Goal: Task Accomplishment & Management: Manage account settings

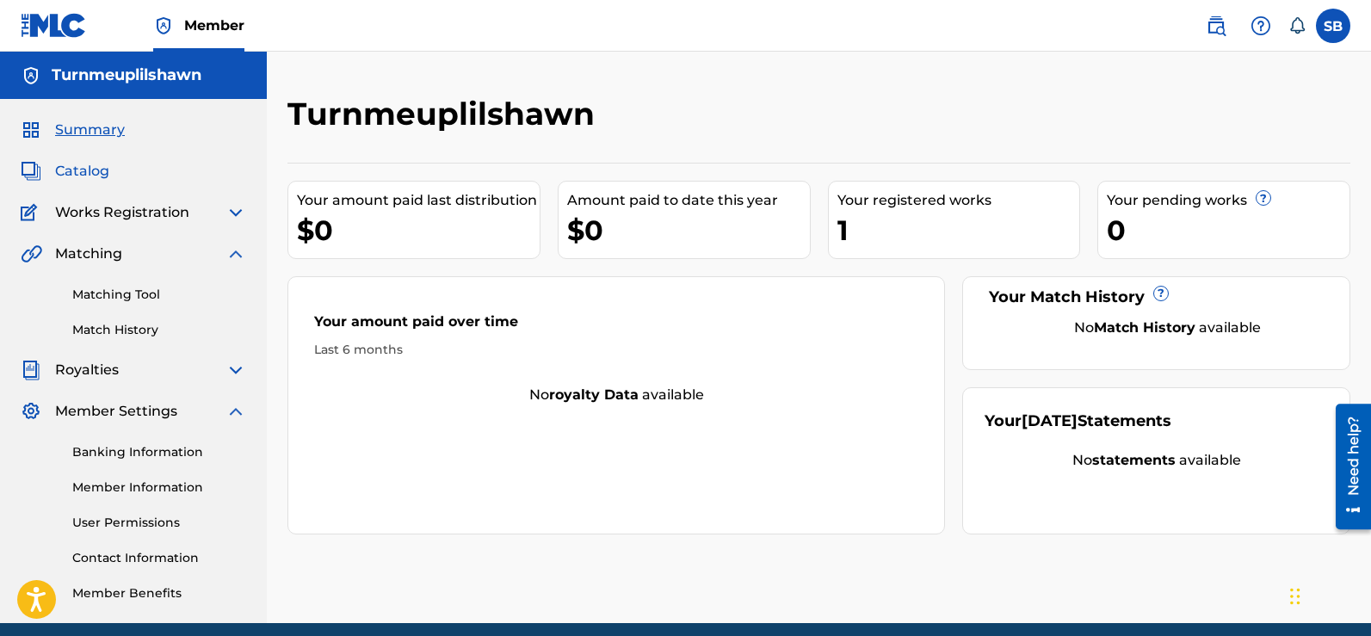
click at [81, 170] on span "Catalog" at bounding box center [82, 171] width 54 height 21
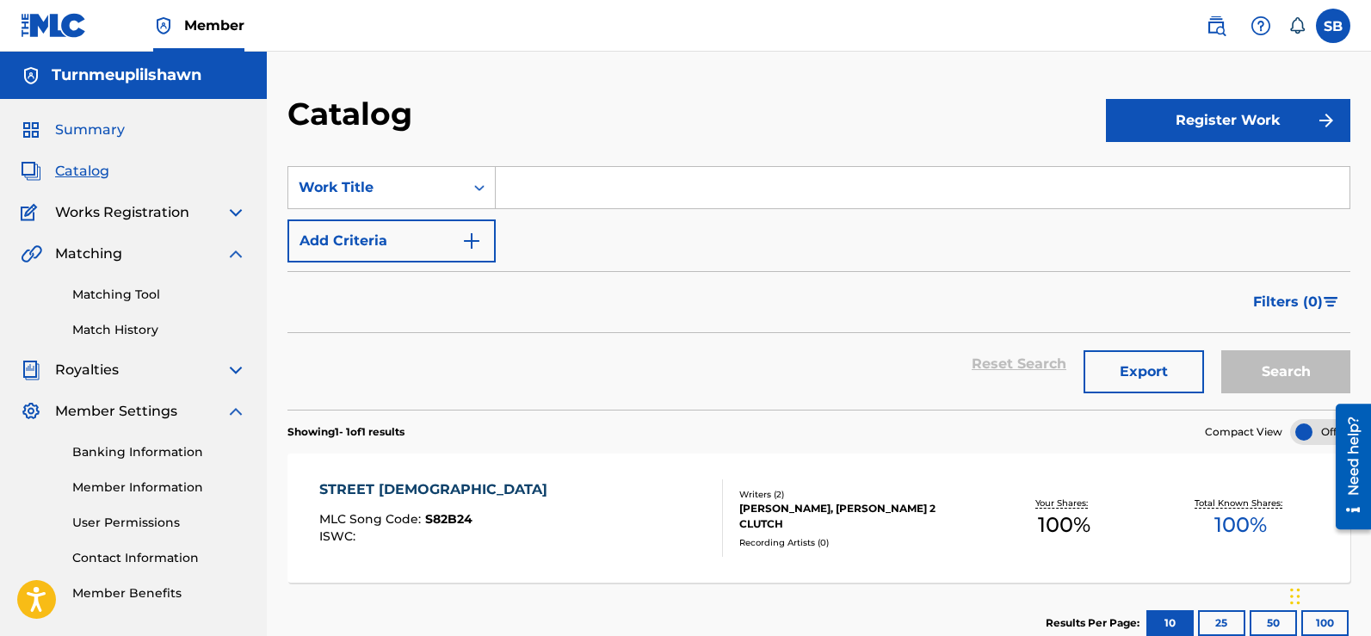
click at [110, 126] on span "Summary" at bounding box center [90, 130] width 70 height 21
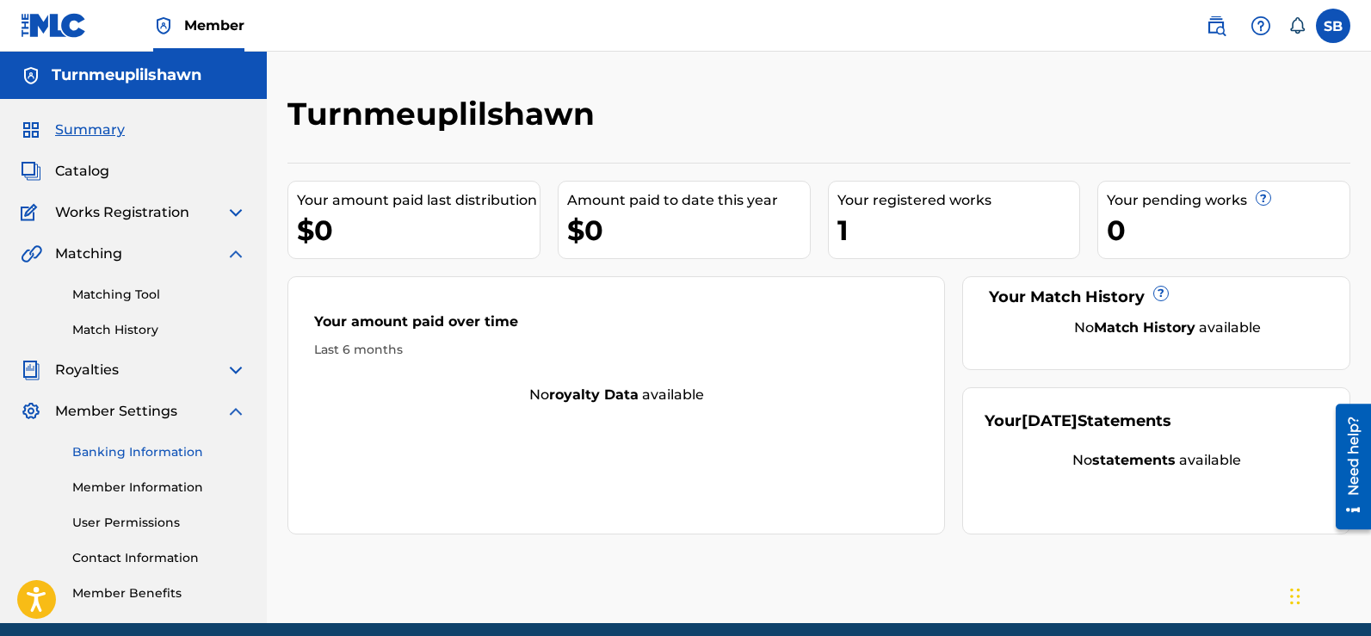
click at [96, 453] on link "Banking Information" at bounding box center [159, 452] width 174 height 18
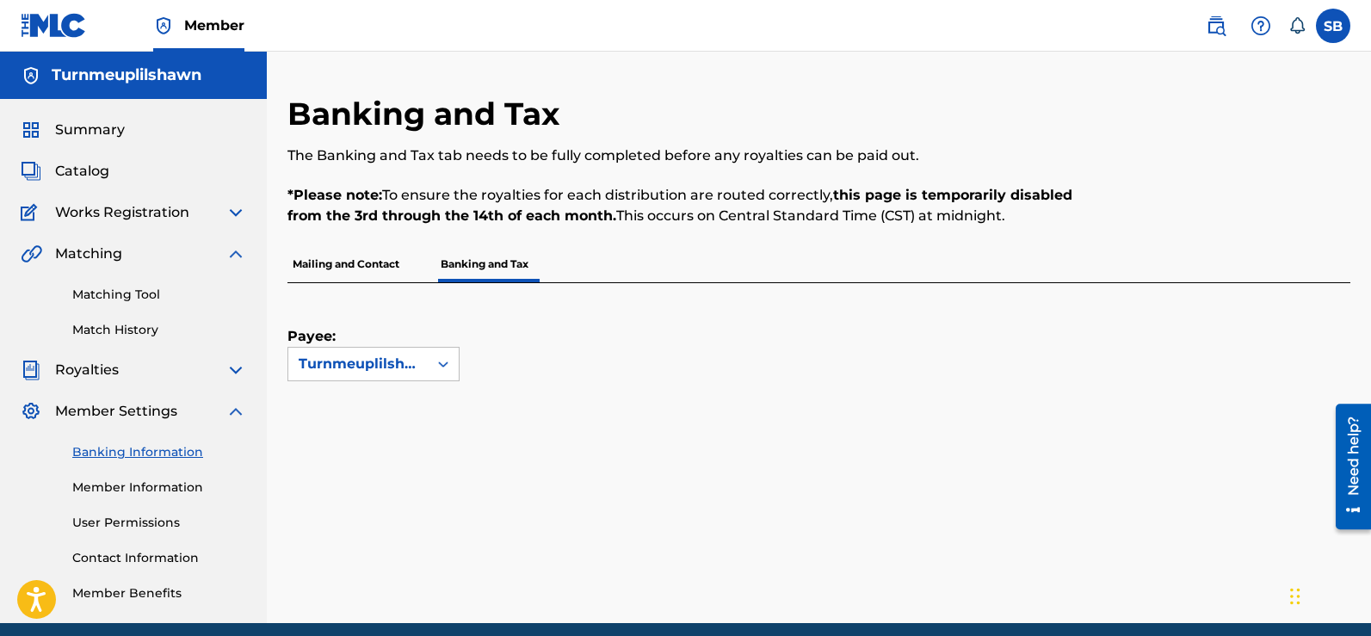
drag, startPoint x: 97, startPoint y: 453, endPoint x: 803, endPoint y: 201, distance: 749.3
click at [804, 201] on p "*Please note: To ensure the royalties for each distribution are routed correctl…" at bounding box center [696, 205] width 818 height 41
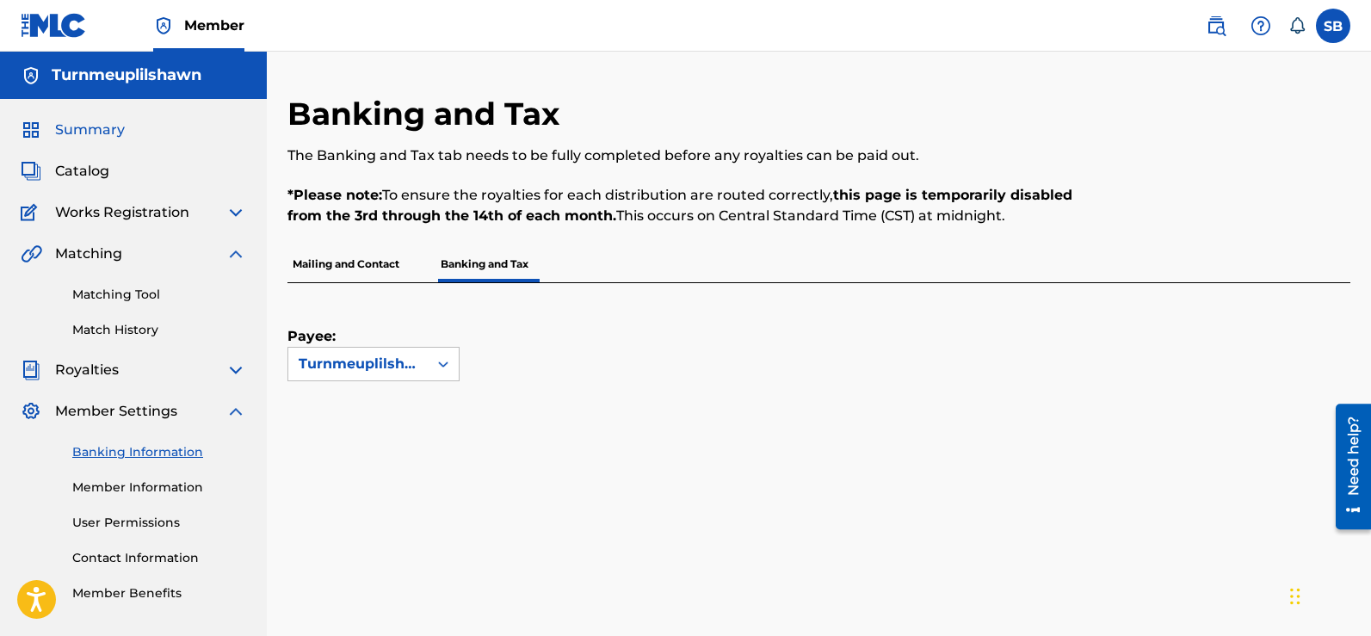
click at [82, 121] on span "Summary" at bounding box center [90, 130] width 70 height 21
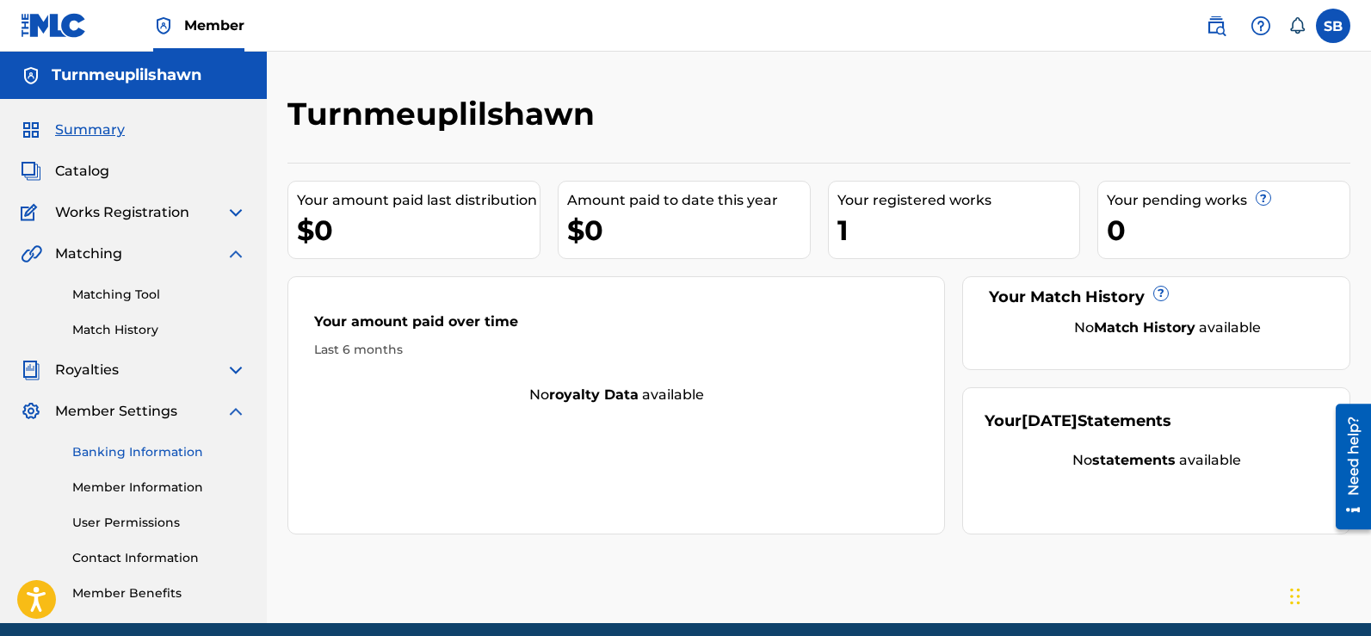
click at [108, 447] on link "Banking Information" at bounding box center [159, 452] width 174 height 18
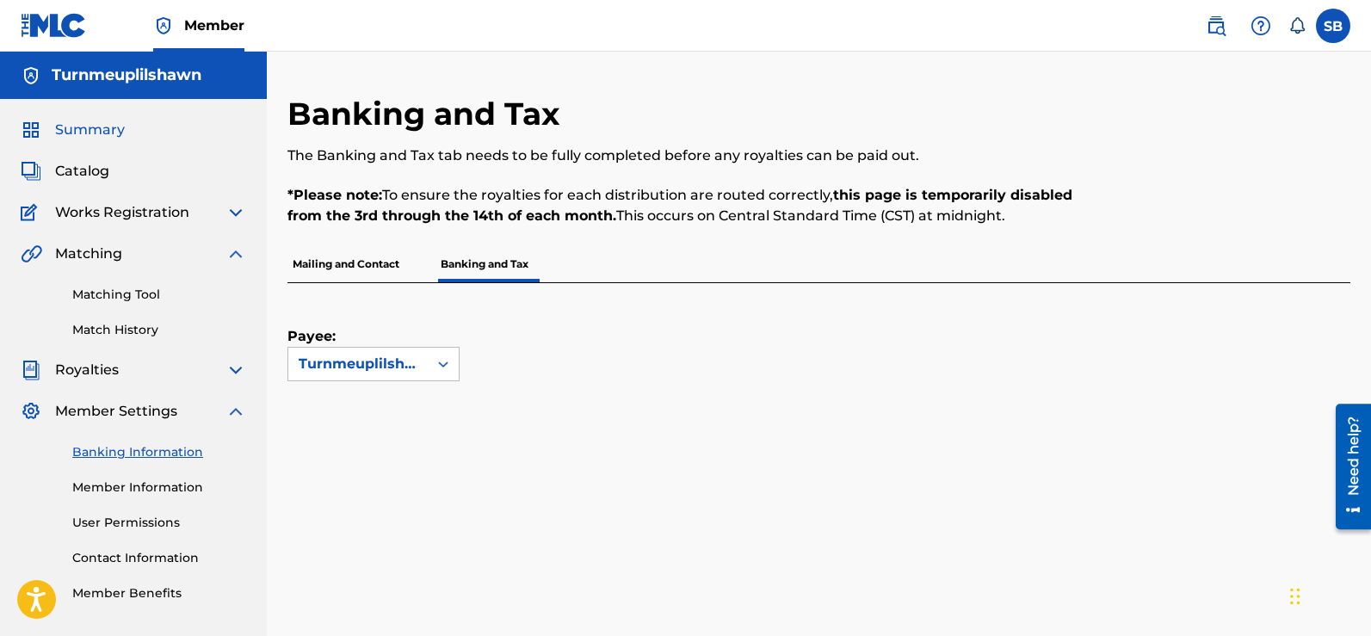
click at [86, 137] on span "Summary" at bounding box center [90, 130] width 70 height 21
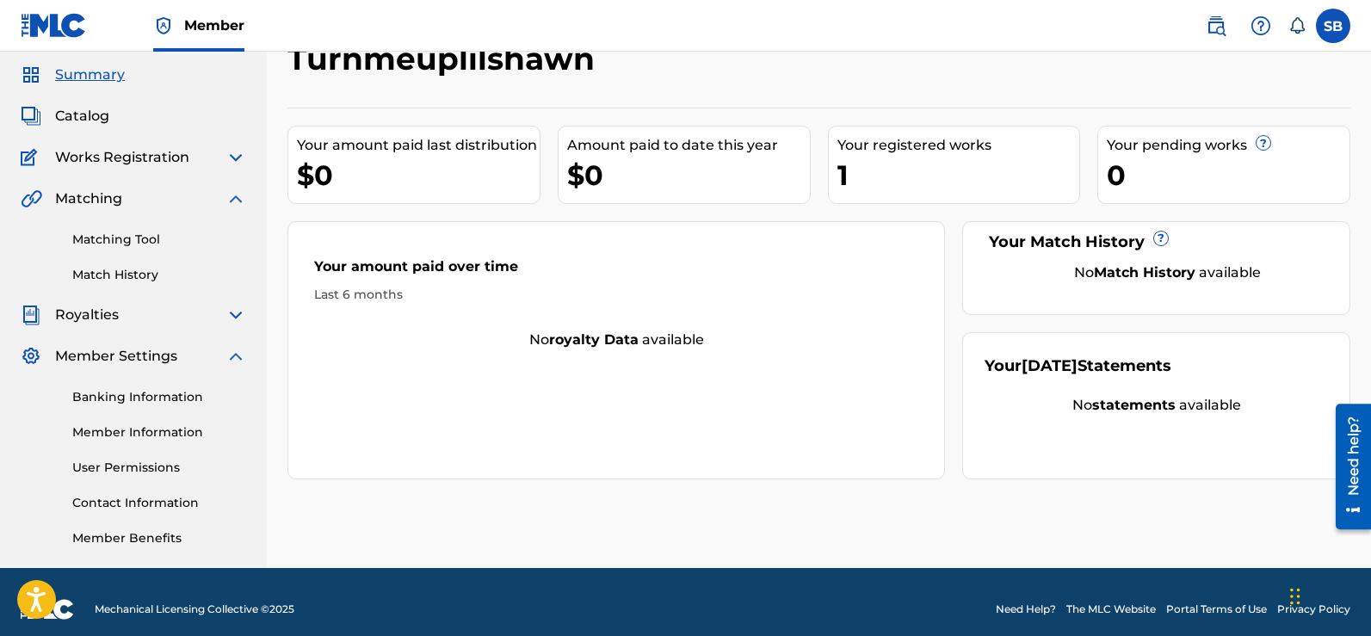
scroll to position [70, 0]
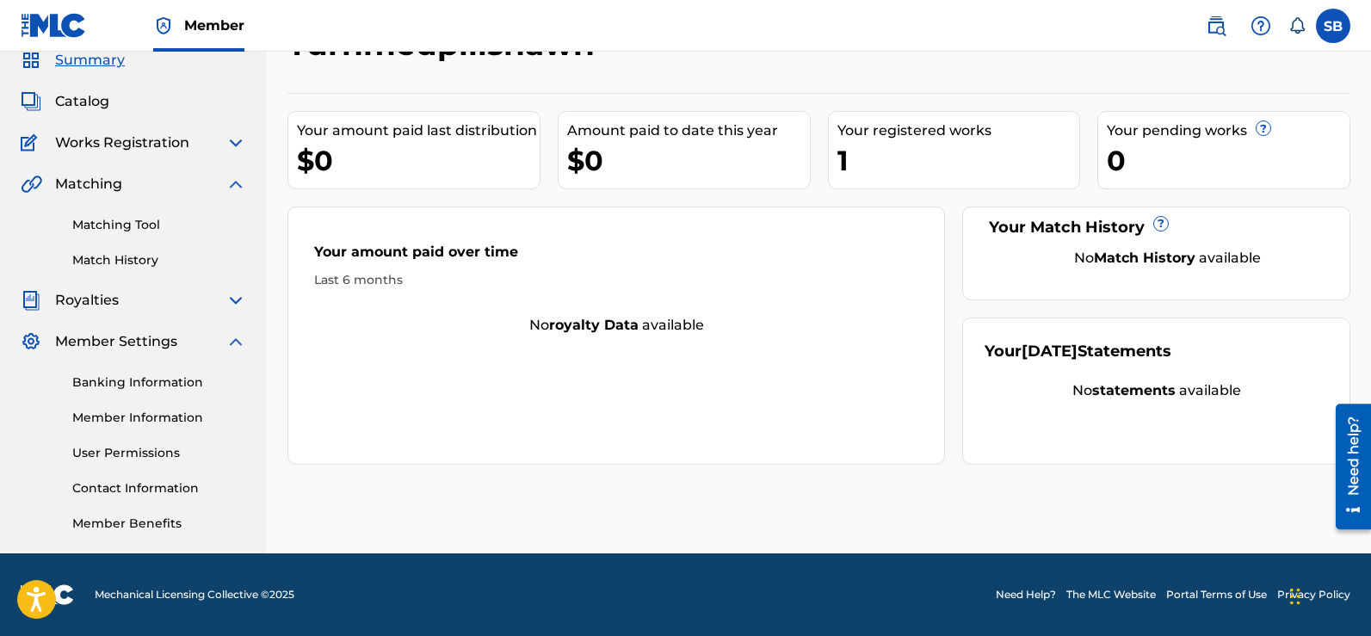
drag, startPoint x: 108, startPoint y: 377, endPoint x: 59, endPoint y: 391, distance: 51.8
click at [59, 391] on div "Banking Information Member Information User Permissions Contact Information Mem…" at bounding box center [133, 442] width 225 height 181
click at [84, 387] on link "Banking Information" at bounding box center [159, 382] width 174 height 18
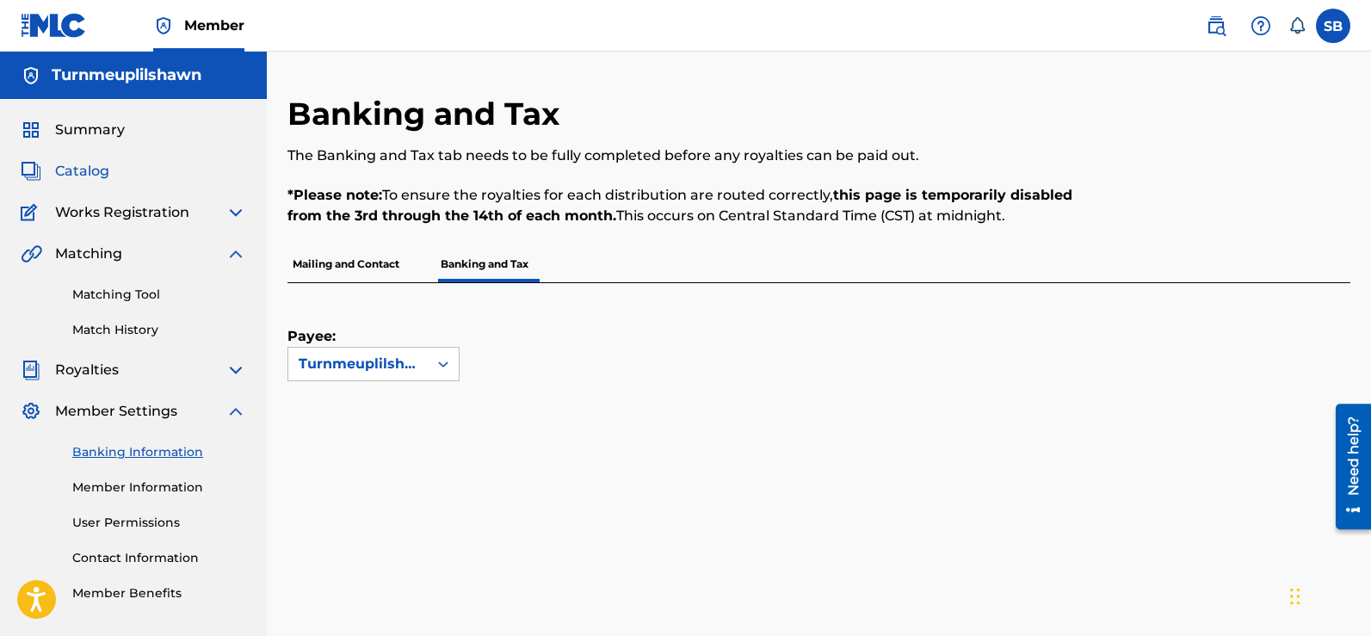
click at [73, 161] on span "Catalog" at bounding box center [82, 171] width 54 height 21
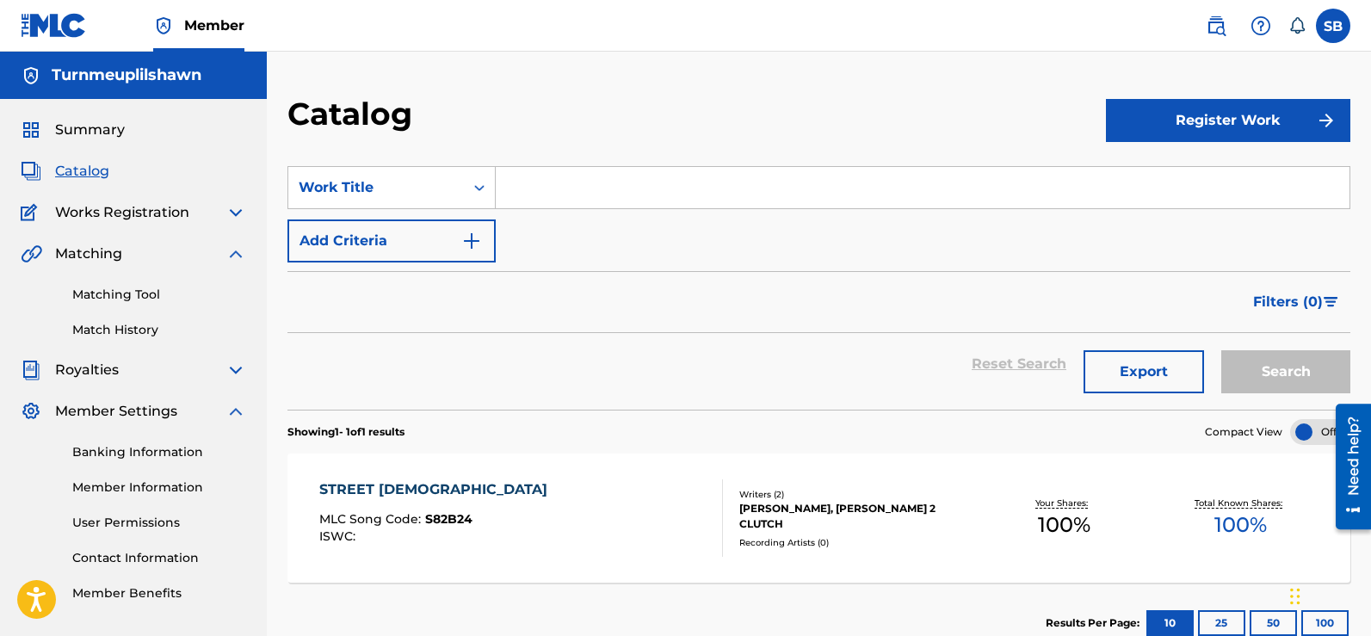
click at [97, 87] on div "Turnmeuplilshawn" at bounding box center [133, 75] width 267 height 47
click at [102, 74] on h5 "Turnmeuplilshawn" at bounding box center [127, 75] width 150 height 20
click at [89, 124] on span "Summary" at bounding box center [90, 130] width 70 height 21
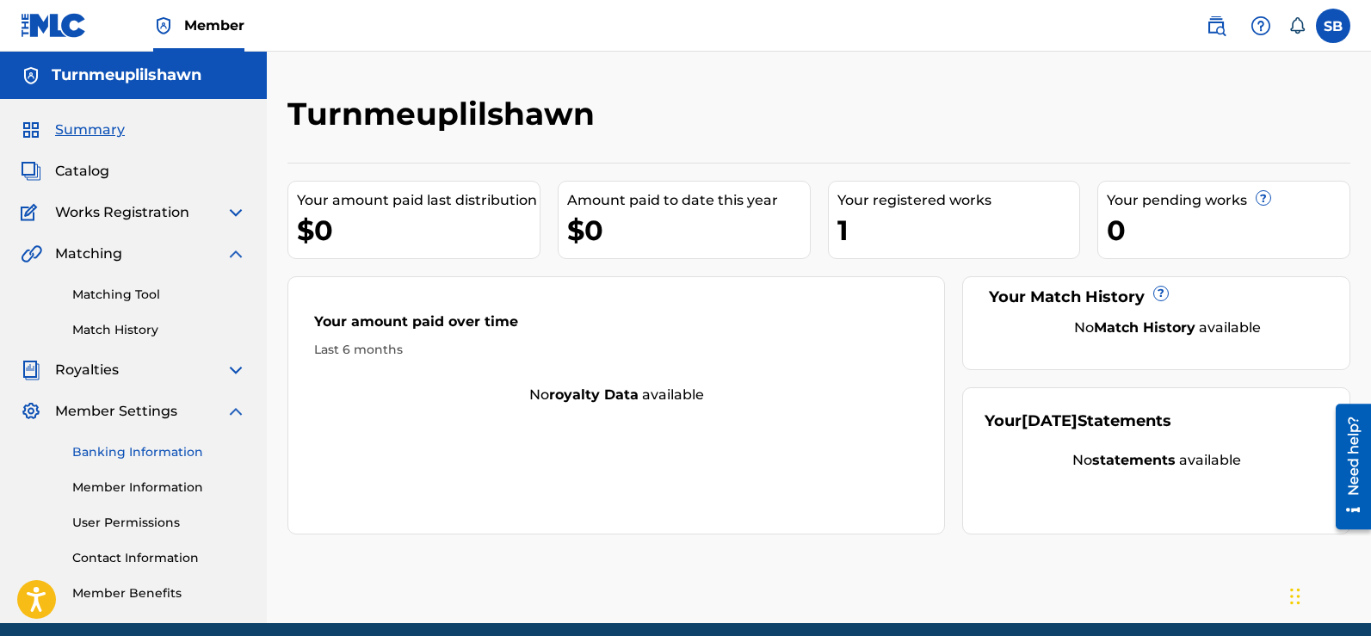
click at [160, 447] on link "Banking Information" at bounding box center [159, 452] width 174 height 18
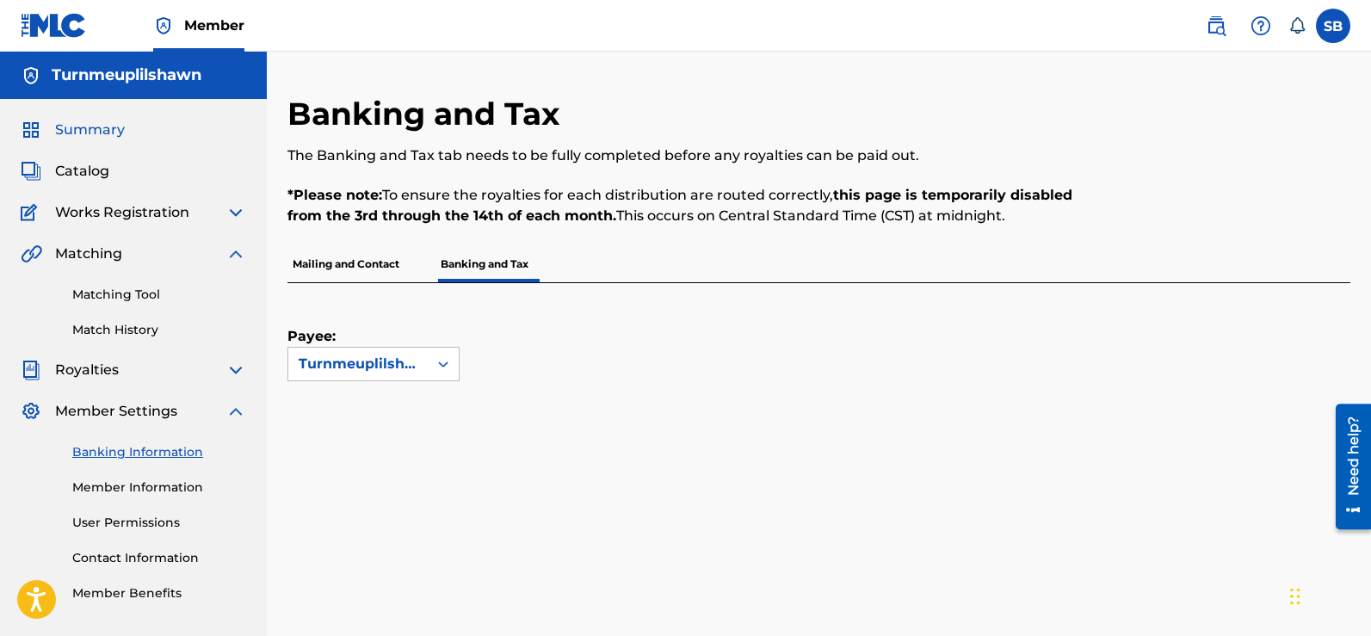
click at [67, 126] on span "Summary" at bounding box center [90, 130] width 70 height 21
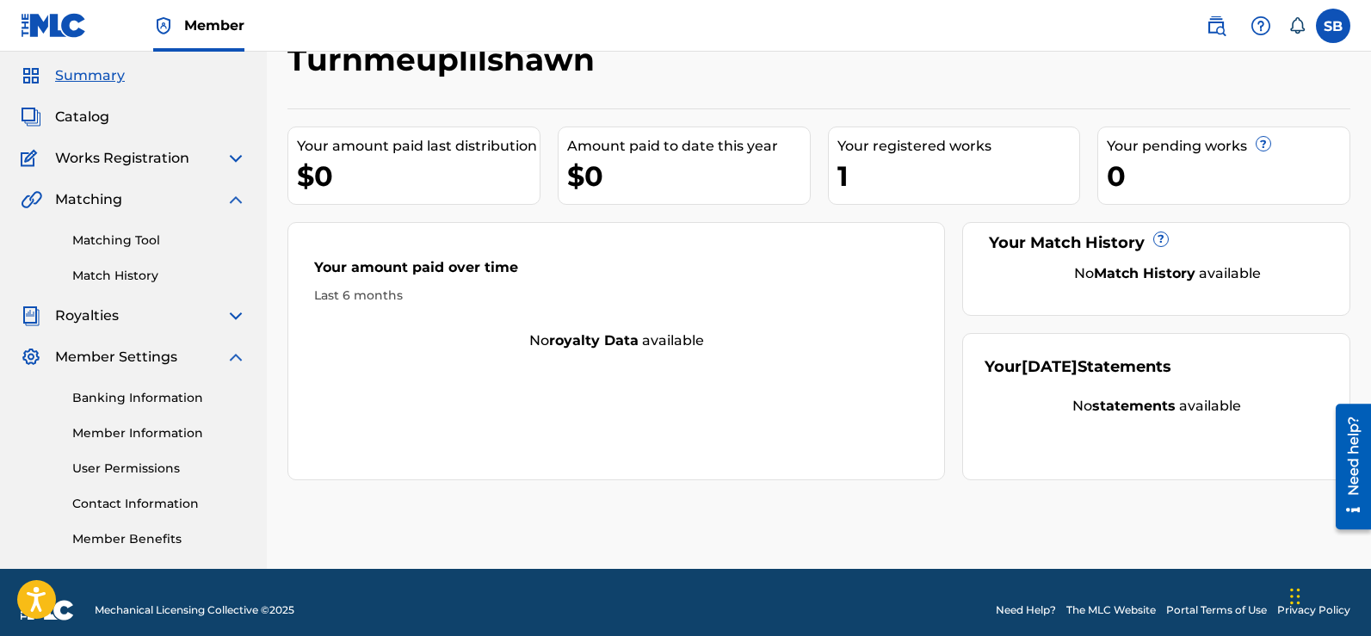
scroll to position [70, 0]
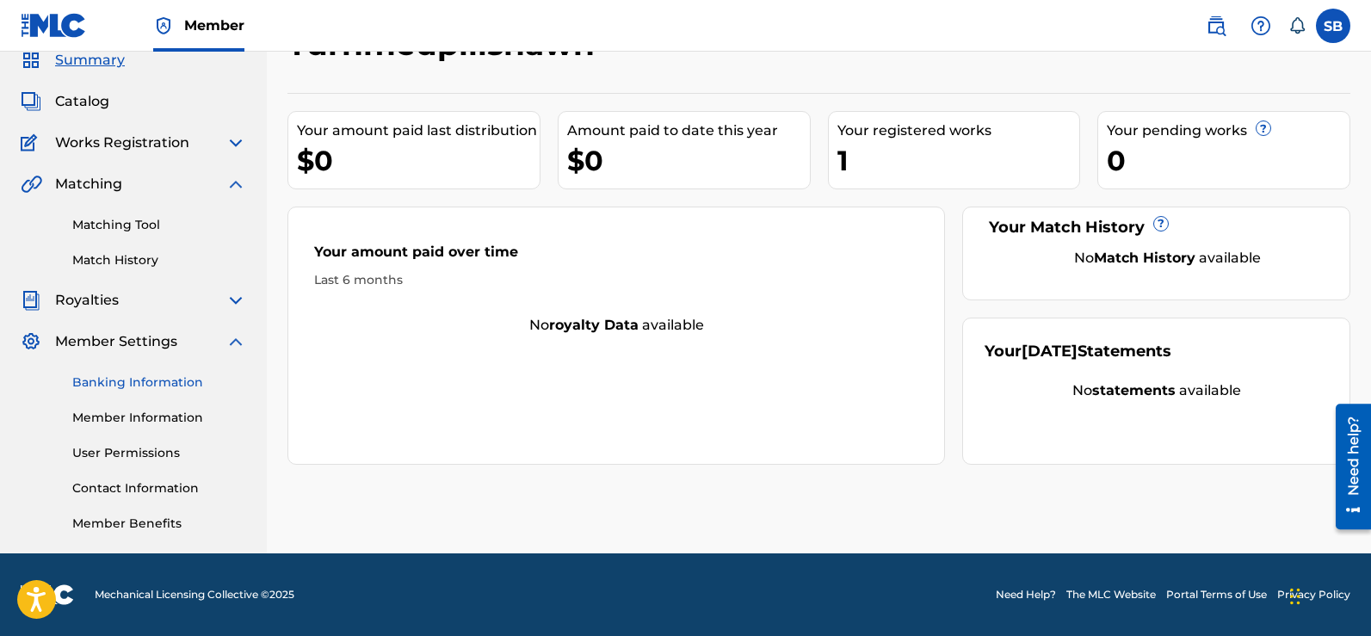
click at [154, 380] on link "Banking Information" at bounding box center [159, 382] width 174 height 18
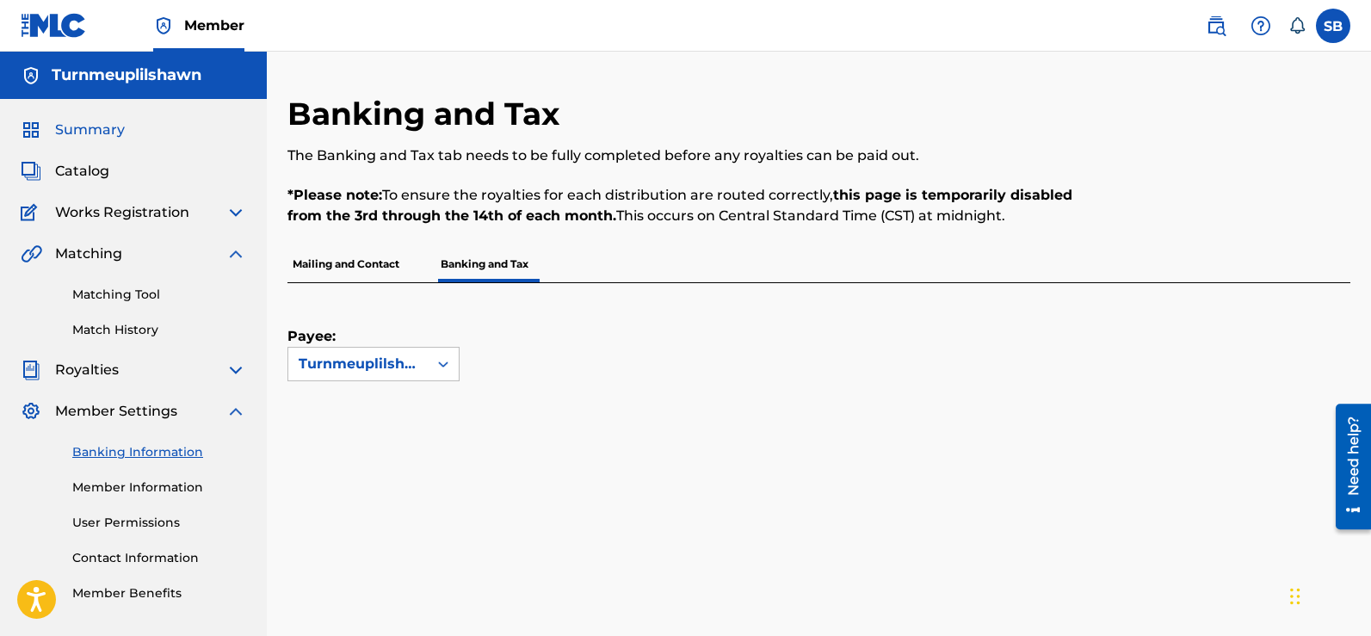
click at [69, 126] on span "Summary" at bounding box center [90, 130] width 70 height 21
